Goal: Register for event/course

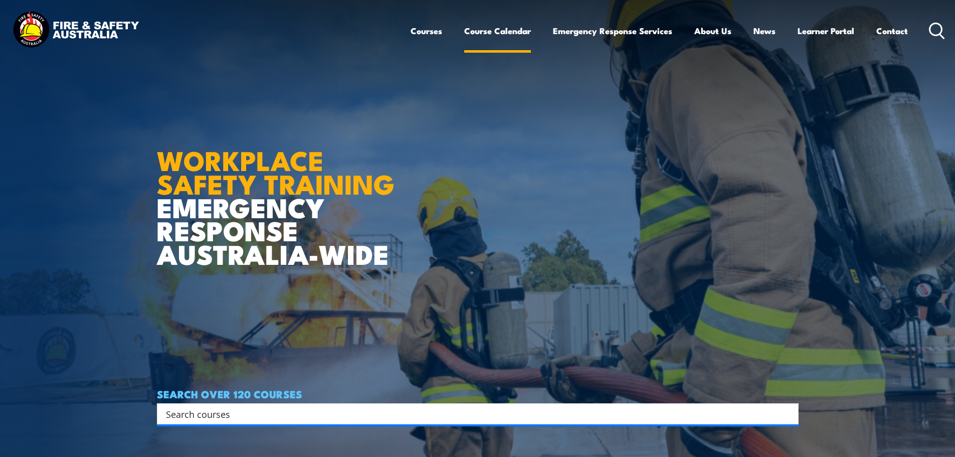
click at [520, 30] on link "Course Calendar" at bounding box center [497, 31] width 67 height 27
click at [500, 26] on link "Course Calendar" at bounding box center [497, 31] width 67 height 27
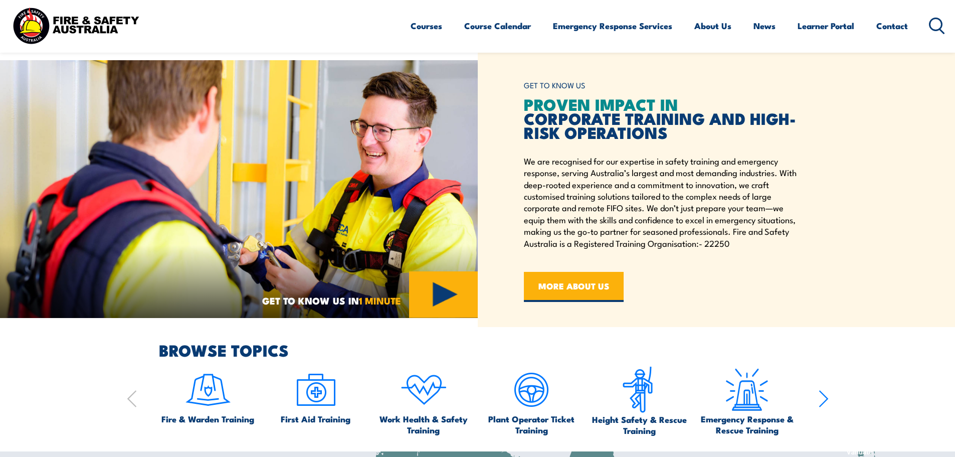
scroll to position [602, 0]
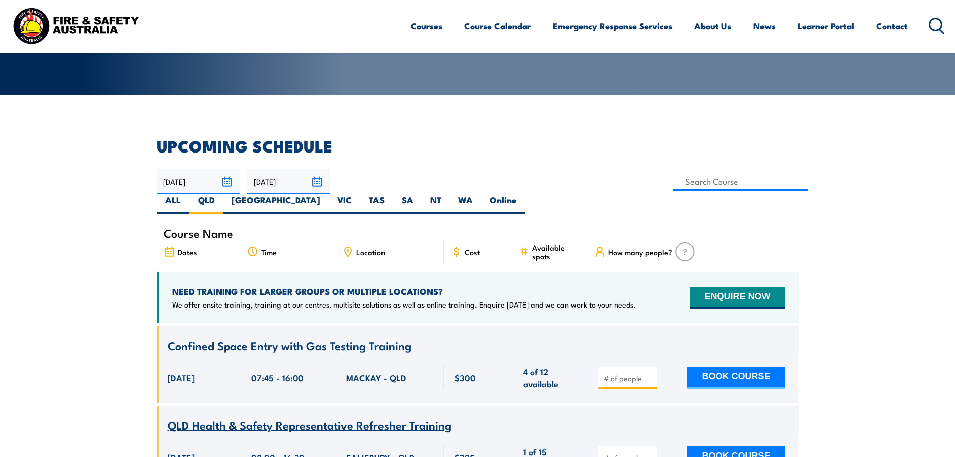
scroll to position [180, 0]
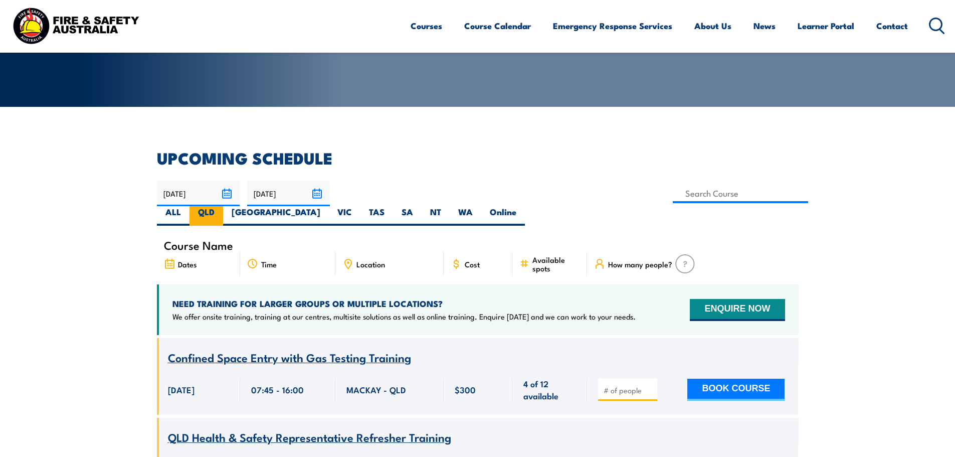
click at [223, 206] on label "QLD" at bounding box center [207, 216] width 34 height 20
click at [221, 206] on input "QLD" at bounding box center [218, 209] width 7 height 7
click at [177, 252] on div "Dates" at bounding box center [198, 264] width 83 height 24
click at [173, 259] on icon at bounding box center [170, 264] width 12 height 11
click at [185, 260] on span "Dates" at bounding box center [187, 264] width 19 height 9
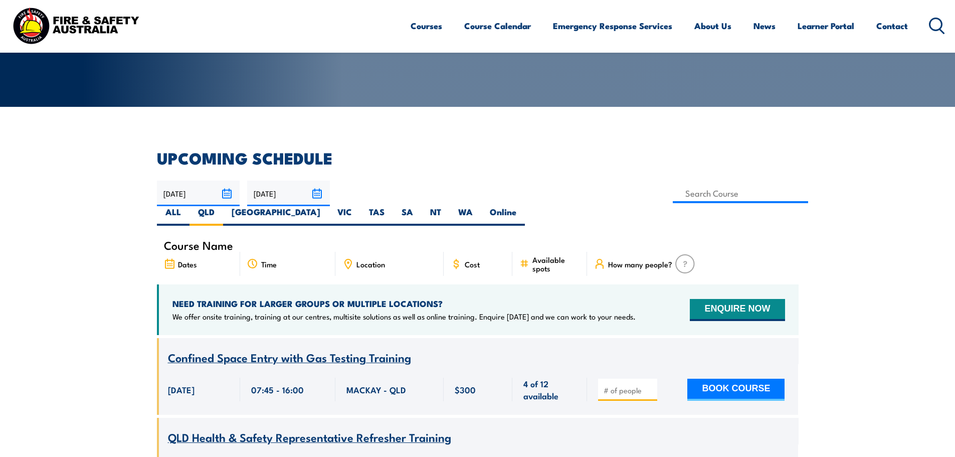
click at [230, 191] on input "14/08/2025" at bounding box center [198, 193] width 83 height 26
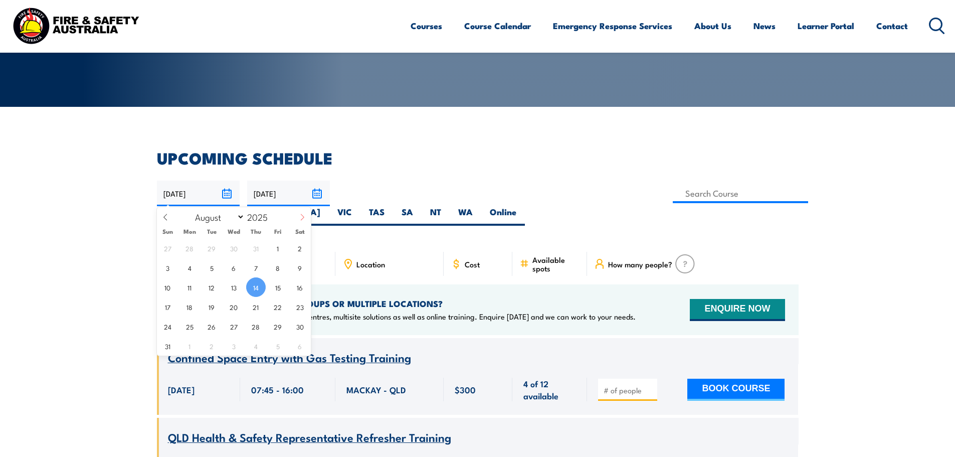
click at [299, 214] on icon at bounding box center [302, 217] width 7 height 7
select select "8"
click at [194, 248] on span "1" at bounding box center [190, 248] width 20 height 20
type input "[DATE]"
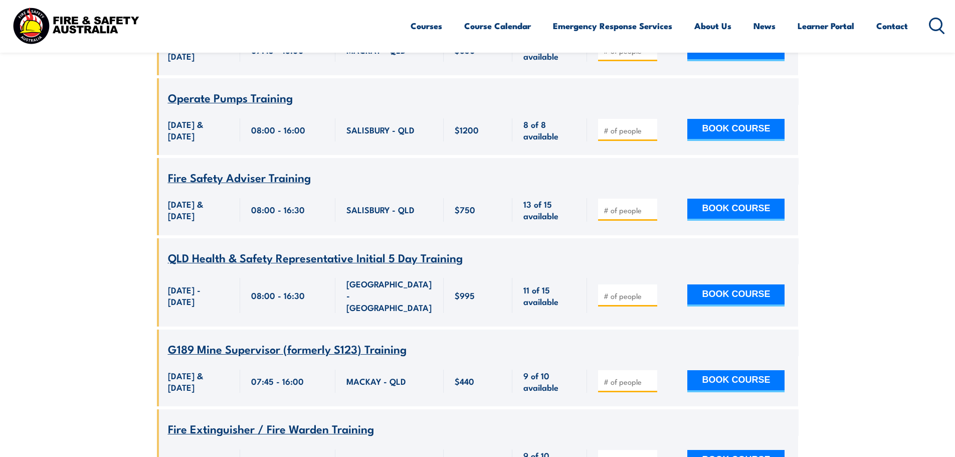
scroll to position [4292, 0]
